Goal: Book appointment/travel/reservation

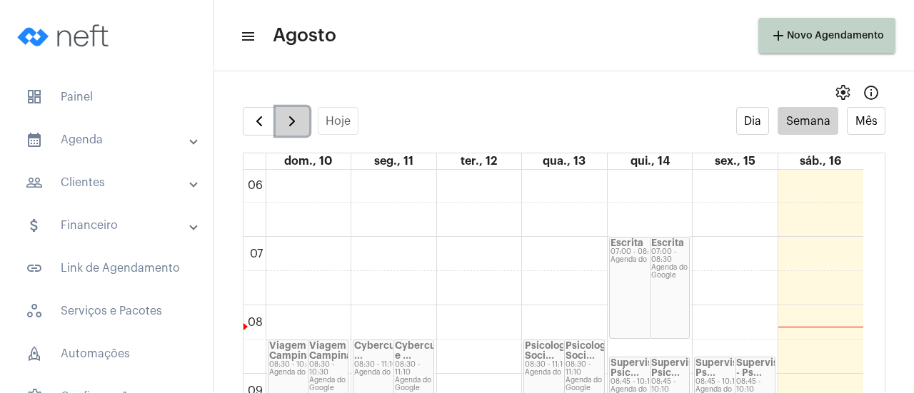
click at [294, 126] on span "button" at bounding box center [292, 121] width 17 height 17
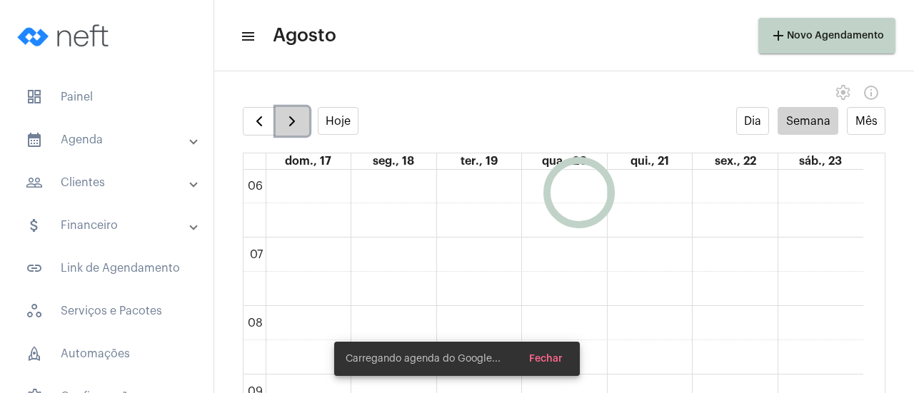
click at [294, 126] on span "button" at bounding box center [292, 121] width 17 height 17
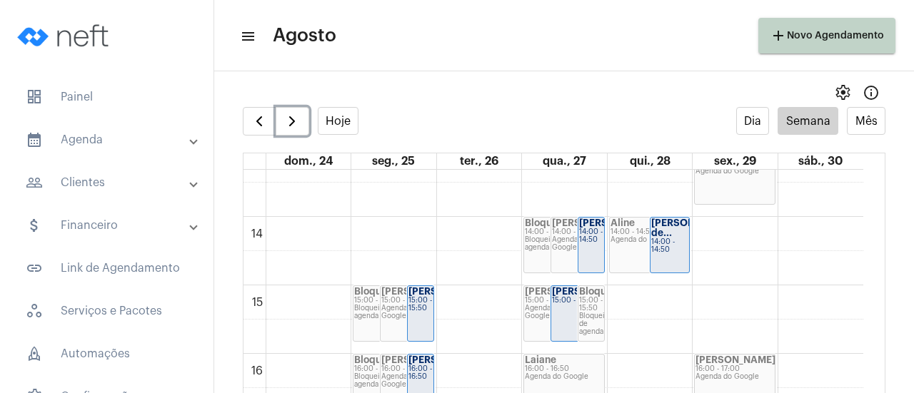
scroll to position [841, 0]
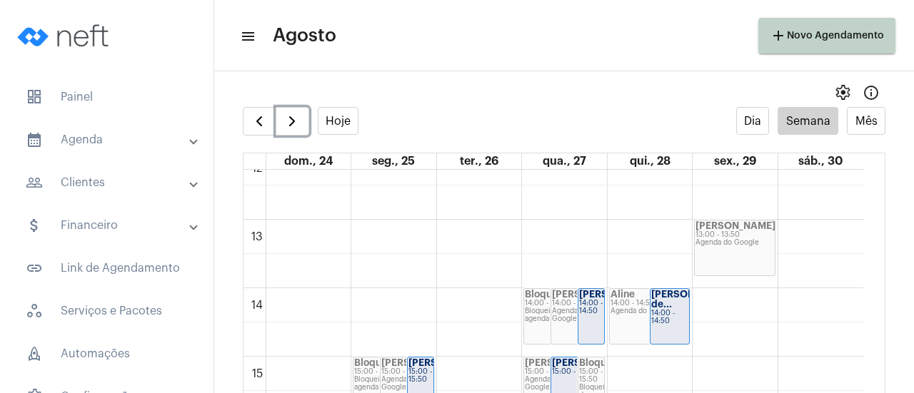
click at [729, 266] on div "[PERSON_NAME] 13:00 - 13:50 Agenda do Google" at bounding box center [735, 248] width 80 height 55
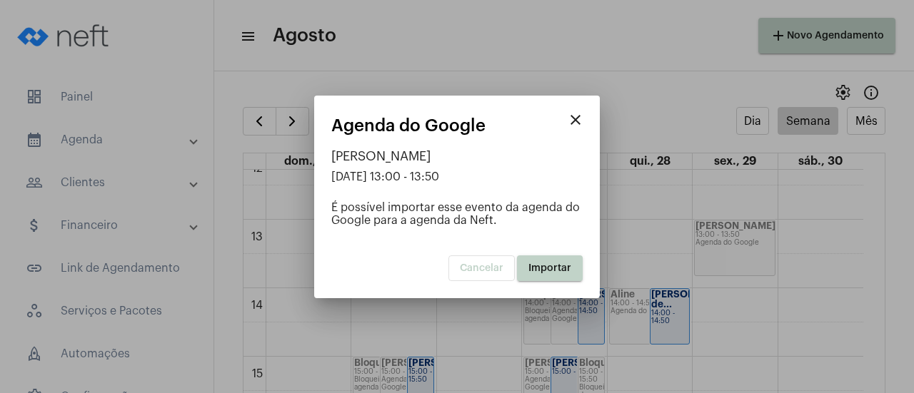
click at [545, 268] on span "Importar" at bounding box center [549, 269] width 43 height 10
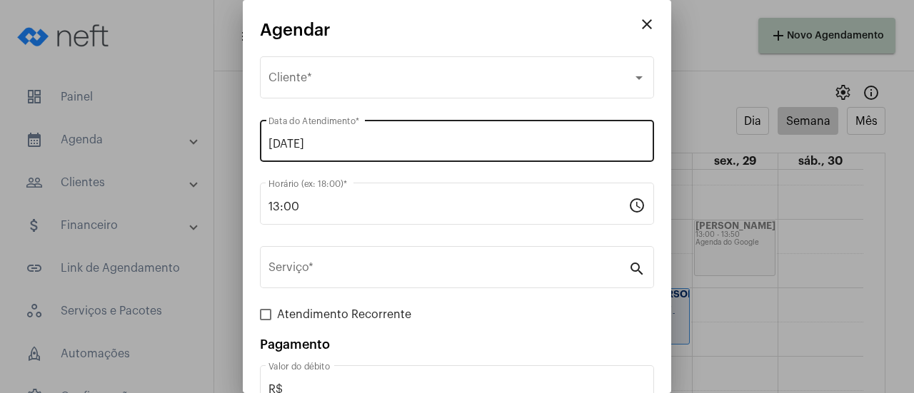
click at [293, 141] on input "[DATE]" at bounding box center [457, 144] width 377 height 13
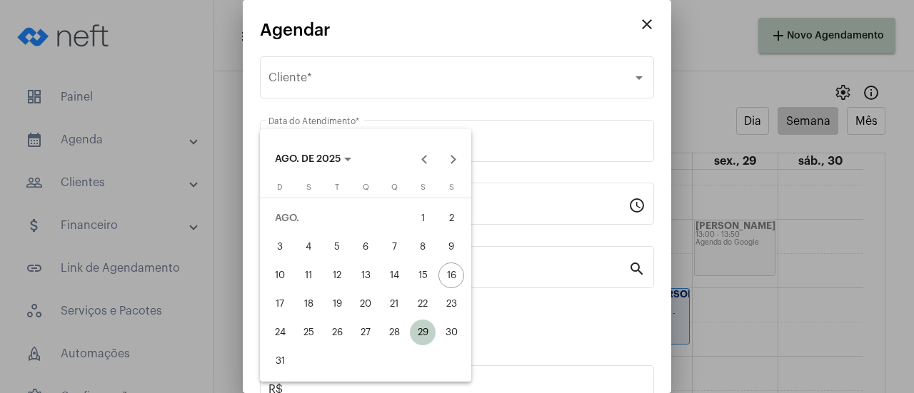
click at [304, 87] on div at bounding box center [457, 196] width 914 height 393
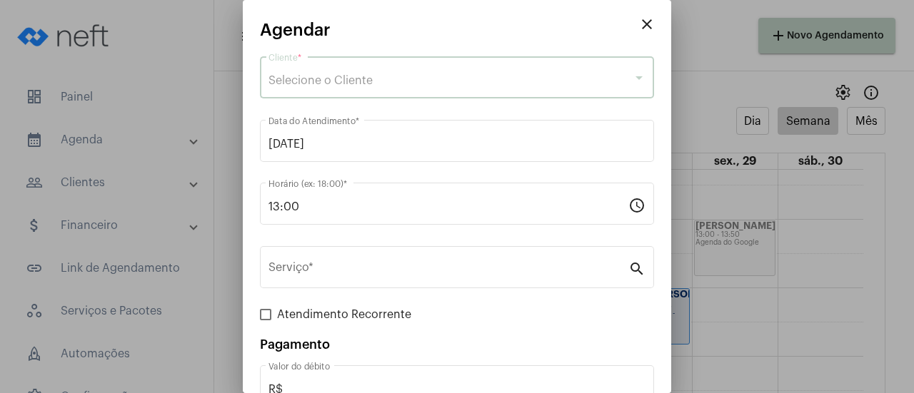
click at [310, 82] on span "Selecione o Cliente" at bounding box center [321, 80] width 104 height 11
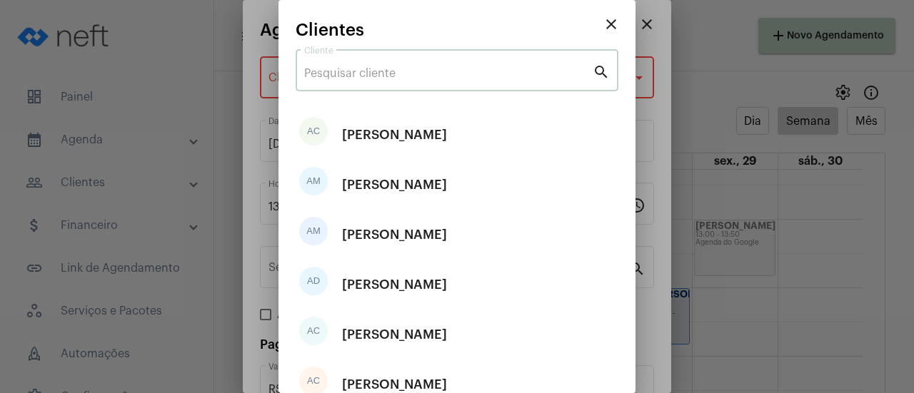
click at [351, 76] on input "Cliente" at bounding box center [448, 73] width 289 height 13
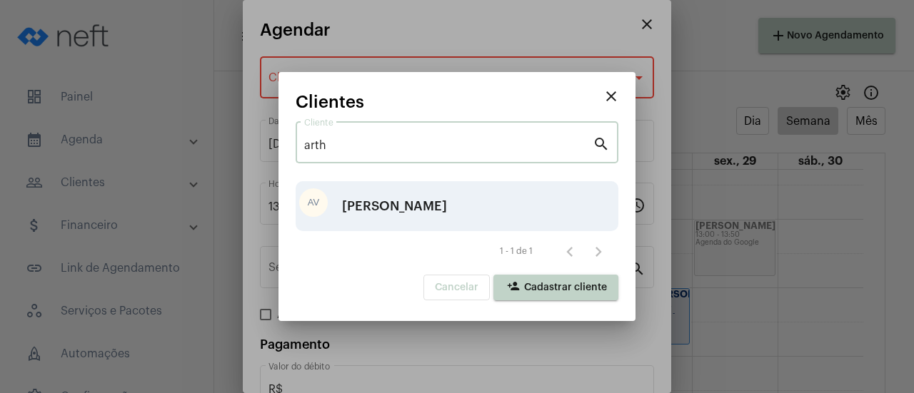
type input "arth"
click at [436, 211] on div "AV [PERSON_NAME]" at bounding box center [457, 206] width 323 height 50
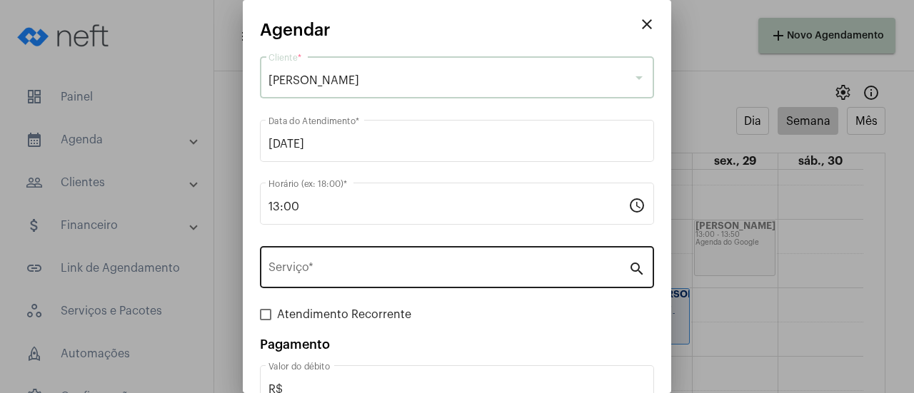
click at [383, 277] on input "Serviço *" at bounding box center [449, 270] width 360 height 13
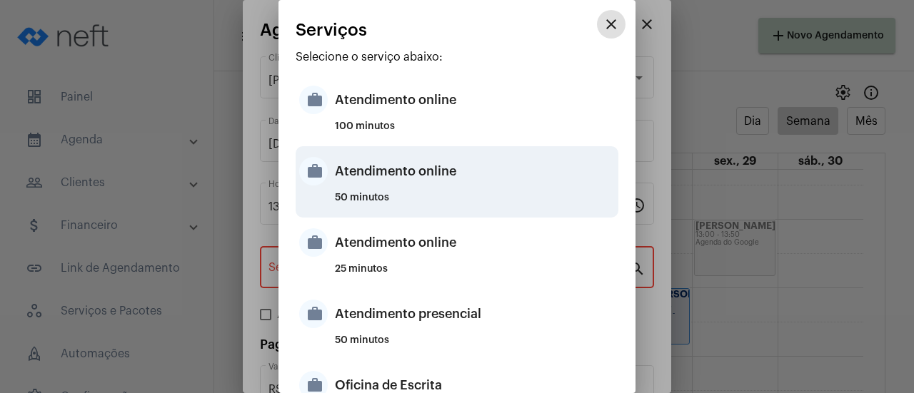
click at [394, 184] on div "Atendimento online" at bounding box center [475, 171] width 280 height 43
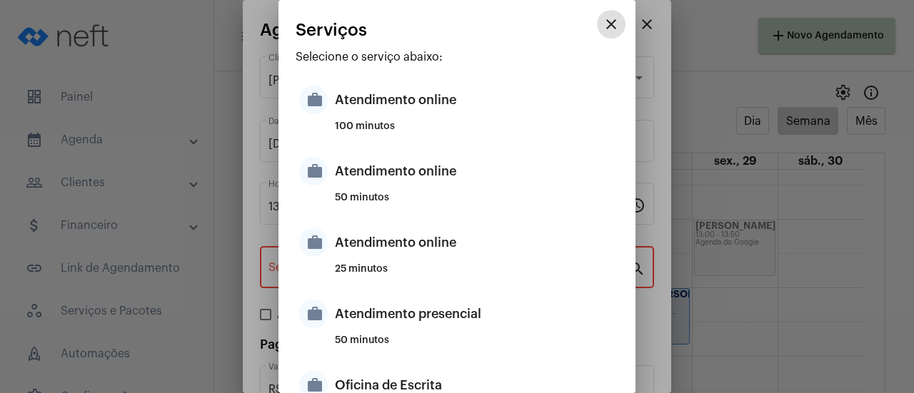
type input "Atendimento online"
type input "R$ 0"
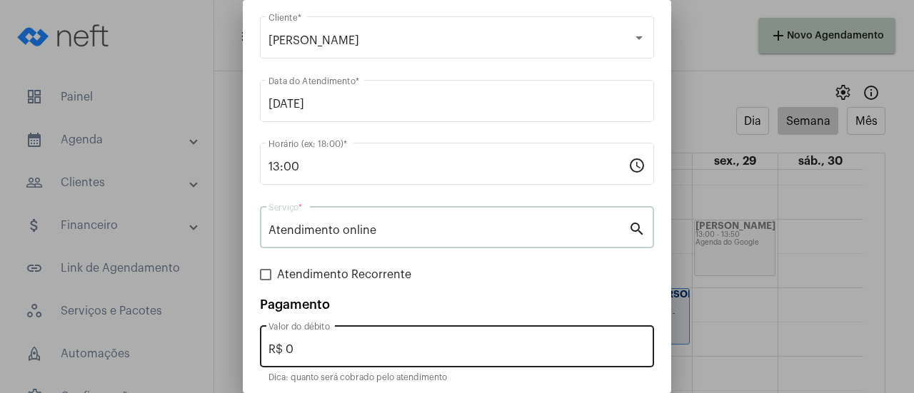
scroll to position [94, 0]
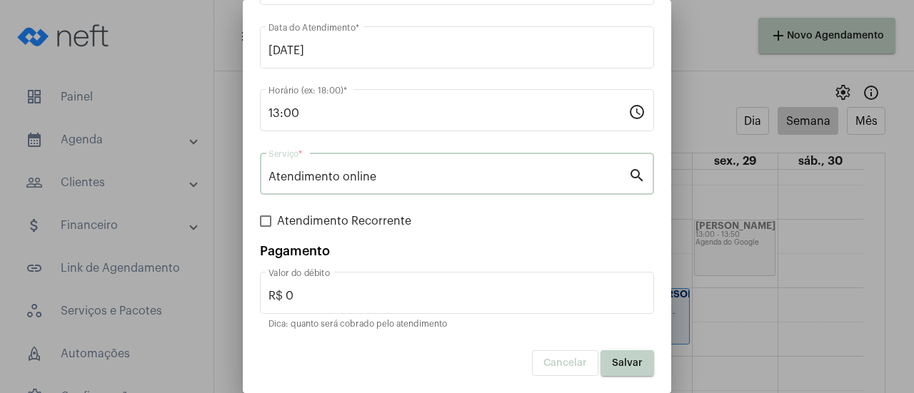
click at [632, 365] on button "Salvar" at bounding box center [628, 364] width 54 height 26
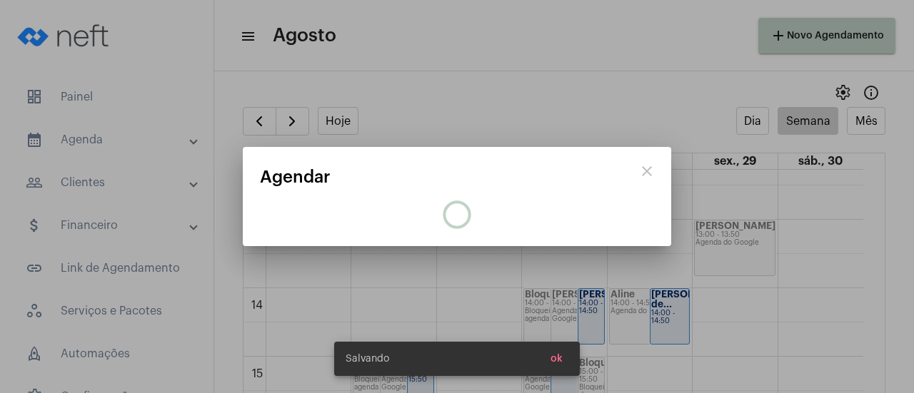
scroll to position [0, 0]
